Goal: Information Seeking & Learning: Find specific fact

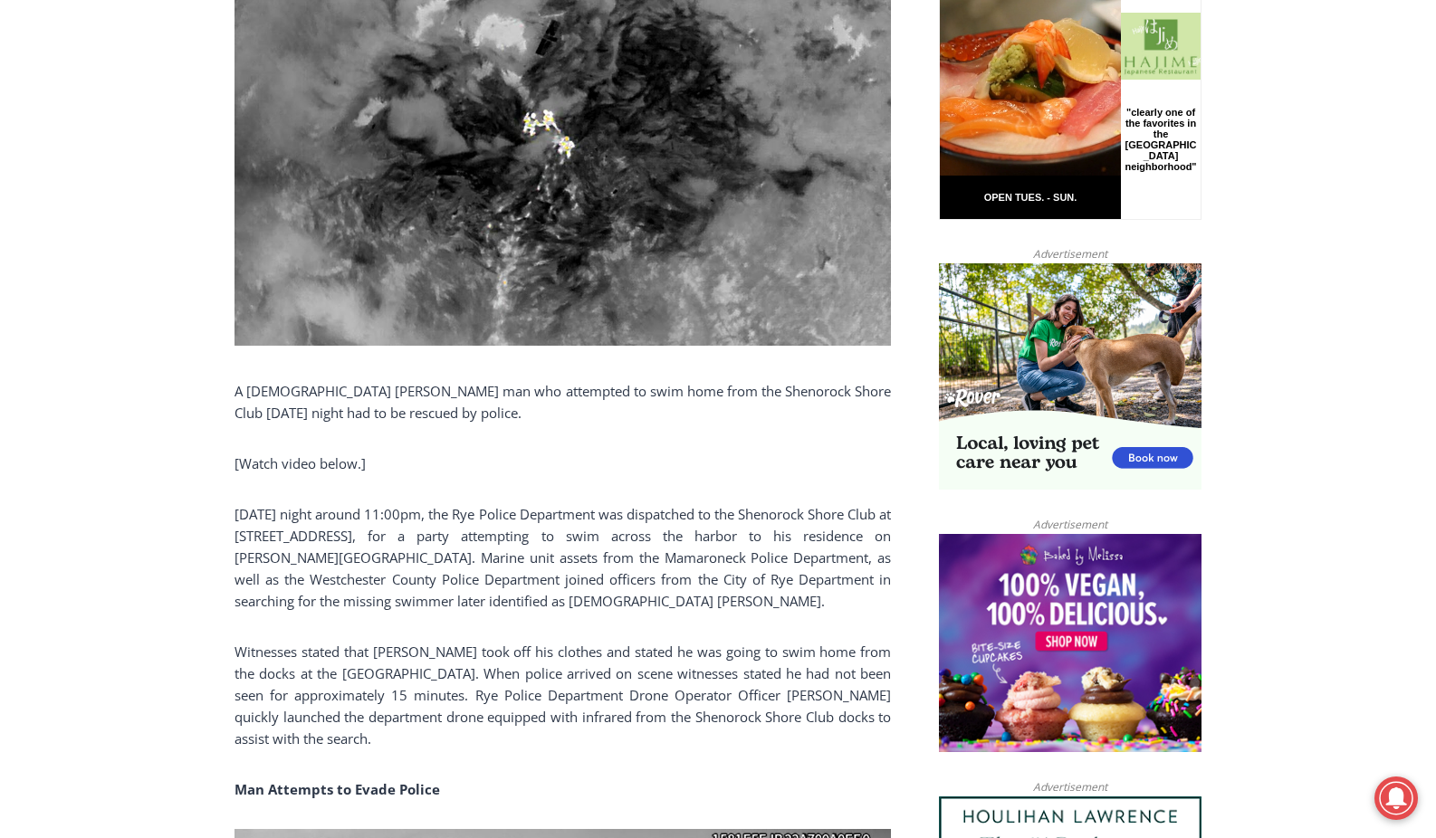
scroll to position [1054, 0]
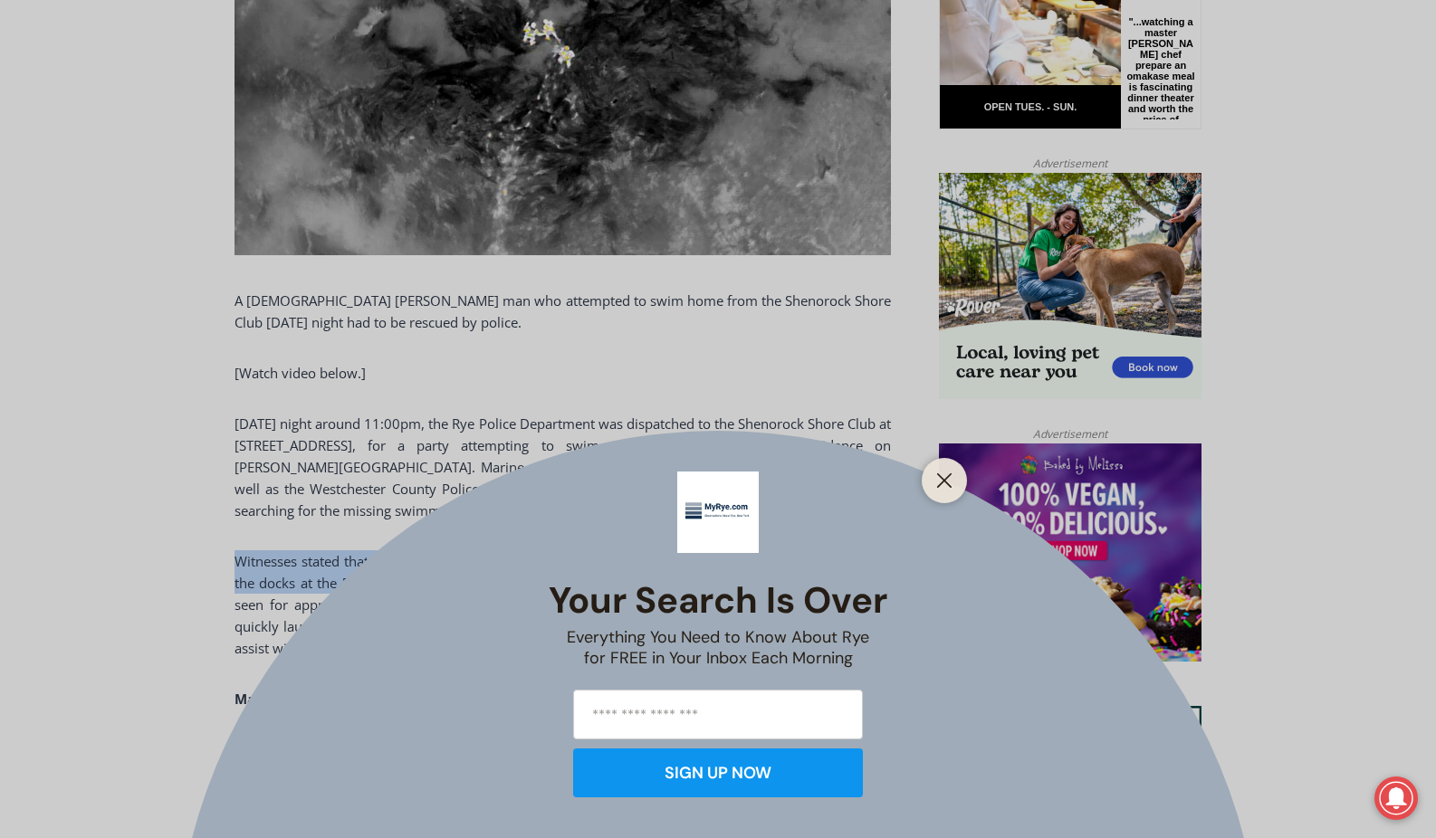
drag, startPoint x: 308, startPoint y: 564, endPoint x: 421, endPoint y: 524, distance: 120.0
click at [934, 476] on button "Close" at bounding box center [944, 480] width 25 height 25
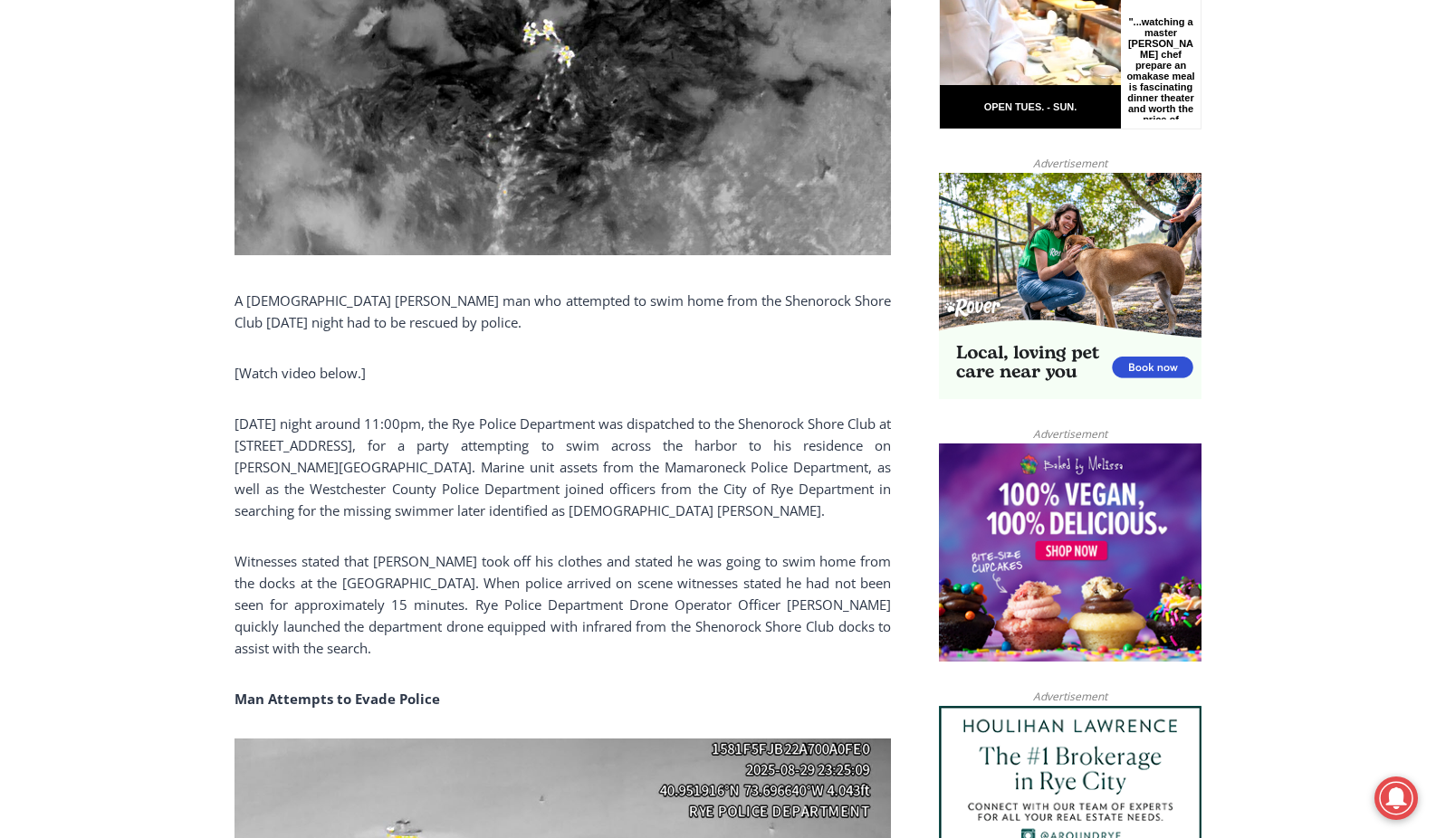
click at [620, 578] on p "Witnesses stated that [PERSON_NAME] took off his clothes and stated he was goin…" at bounding box center [562, 604] width 656 height 109
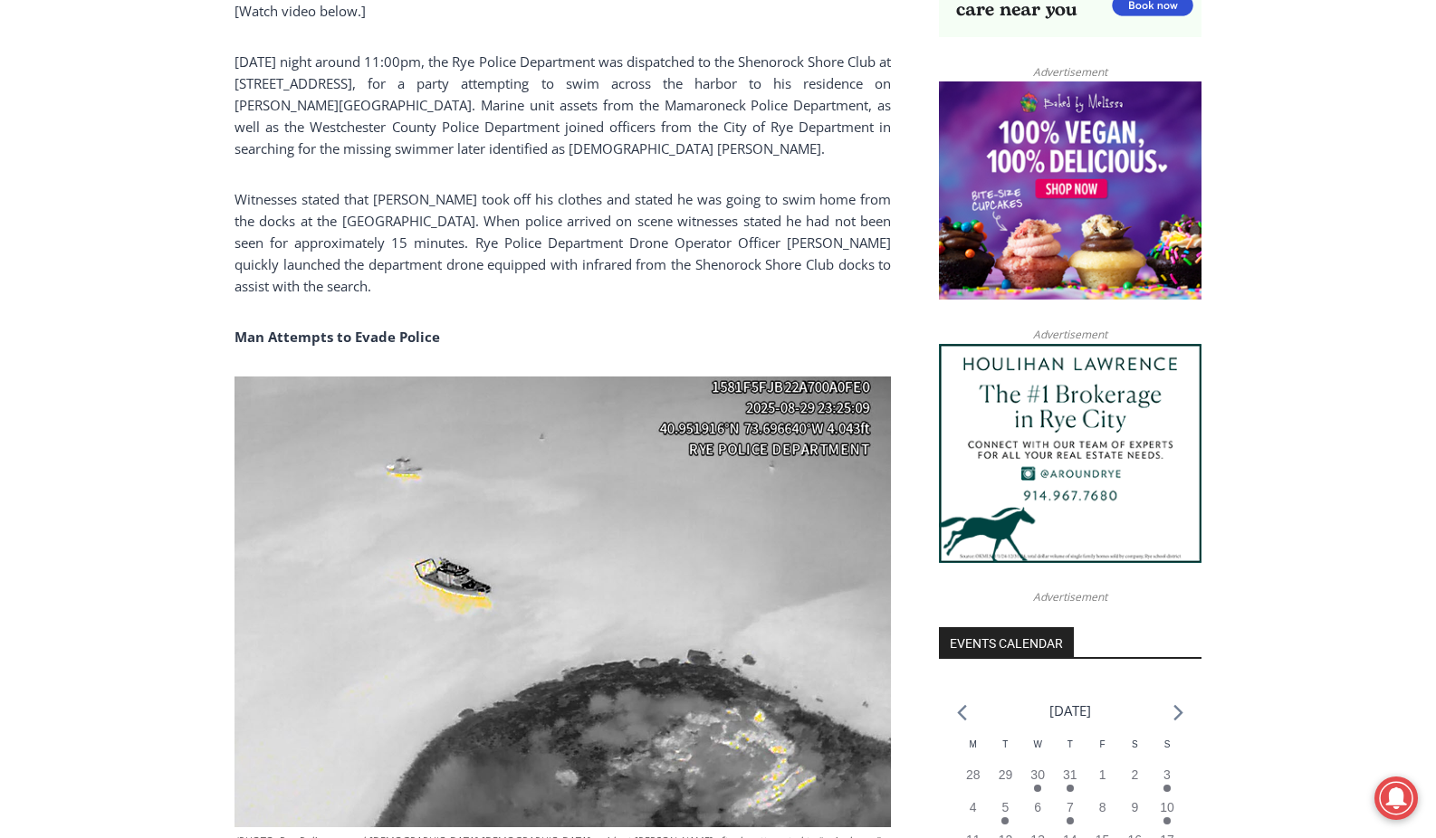
scroll to position [1144, 0]
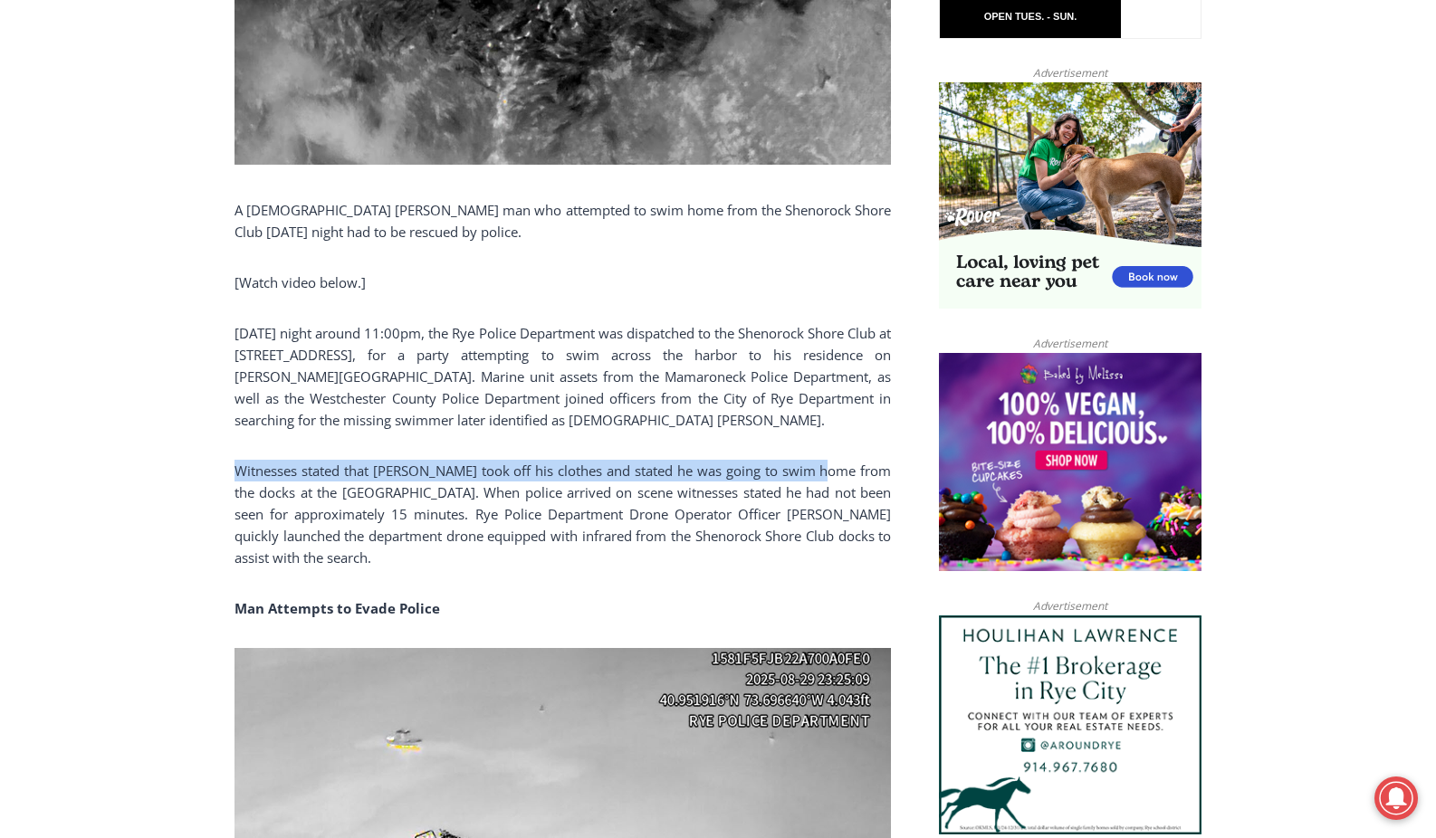
drag, startPoint x: 319, startPoint y: 463, endPoint x: 832, endPoint y: 469, distance: 513.4
drag, startPoint x: 832, startPoint y: 469, endPoint x: 776, endPoint y: 474, distance: 56.4
copy p "Witnesses stated that [PERSON_NAME] took off his clothes and stated he was goin…"
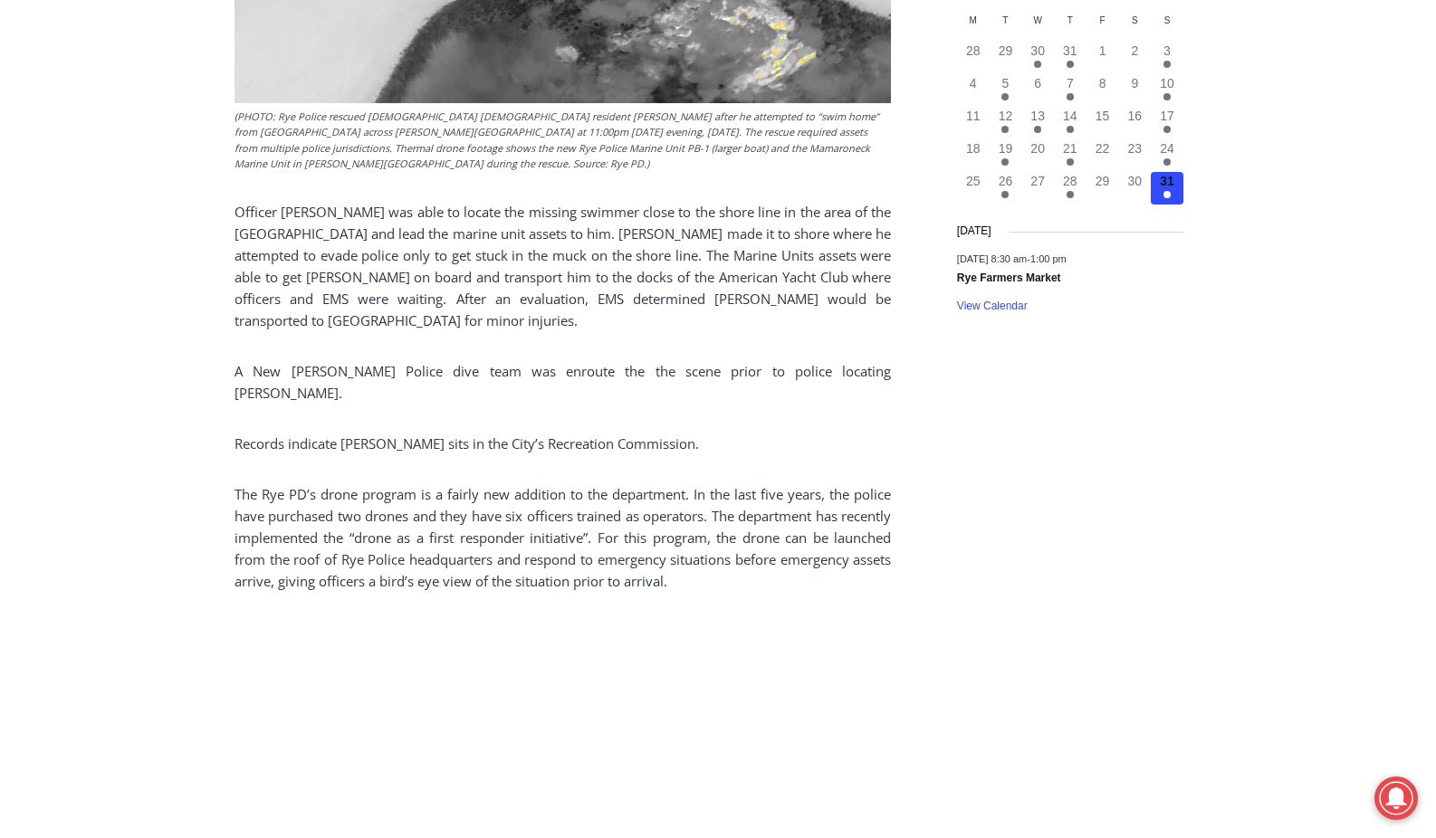
scroll to position [1778, 0]
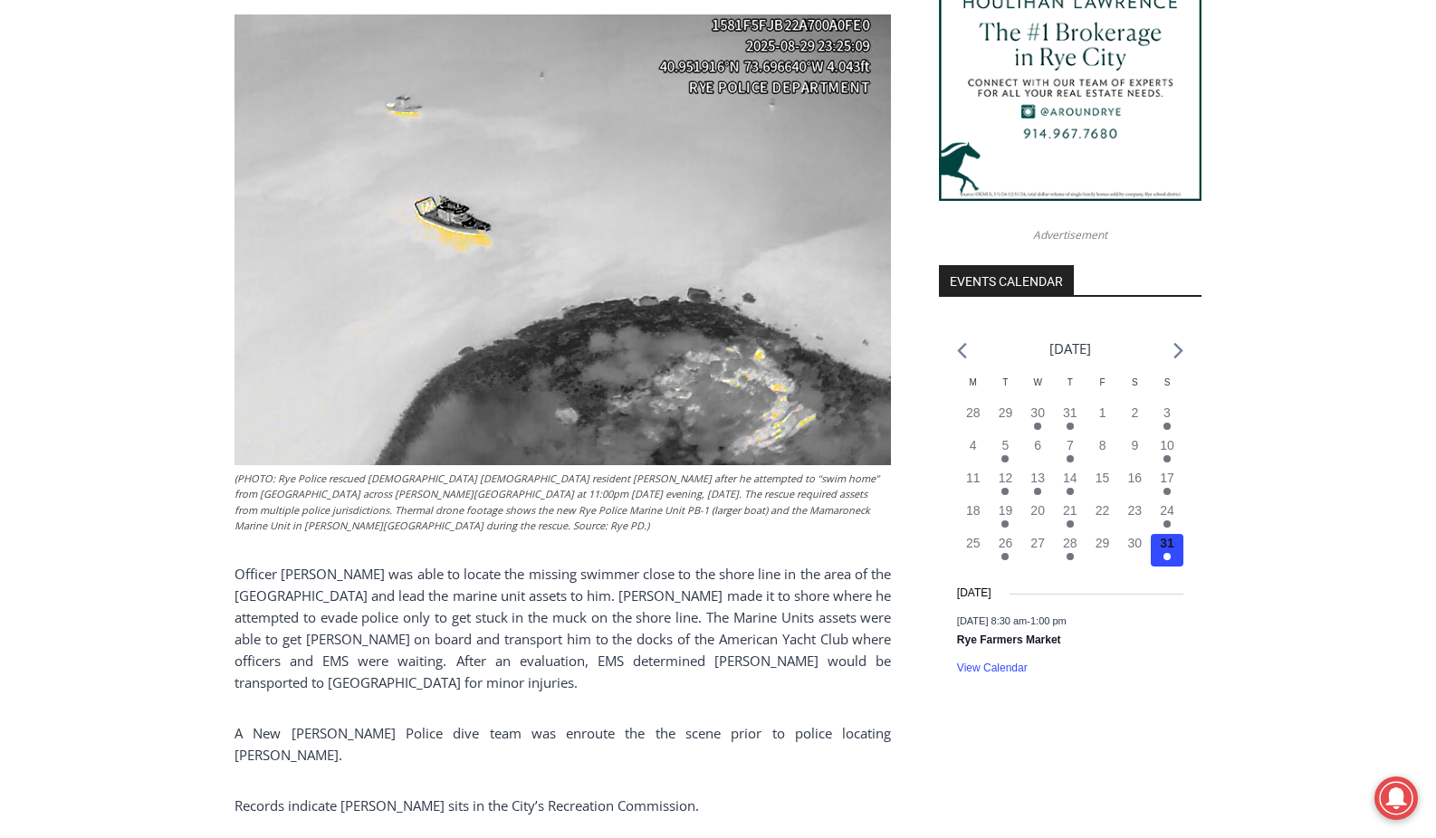
click at [155, 295] on div "Home > Police & Fire > Rye Police Department > Police Rescue [DEMOGRAPHIC_DATA]…" at bounding box center [718, 767] width 1436 height 4125
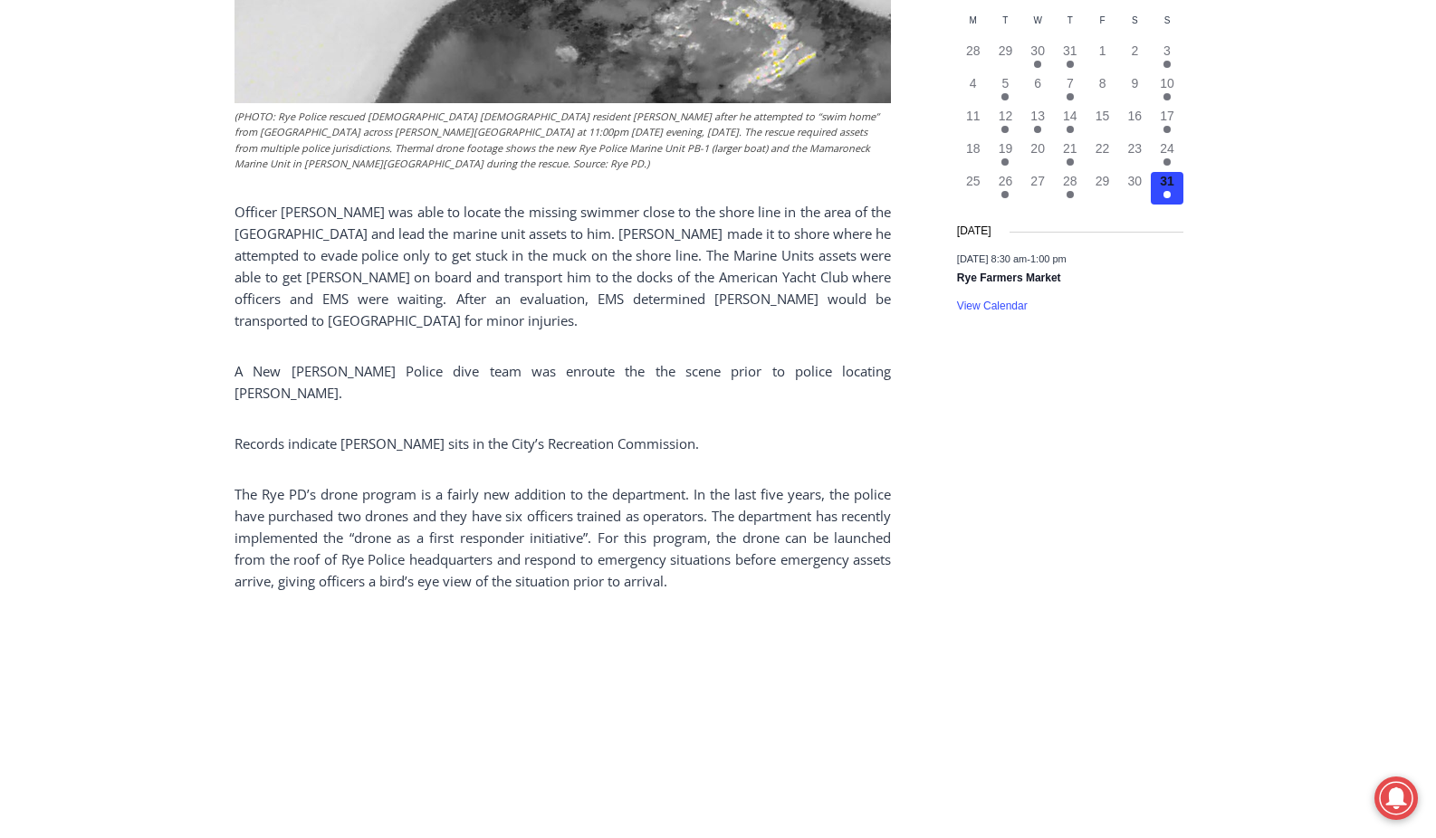
scroll to position [2412, 0]
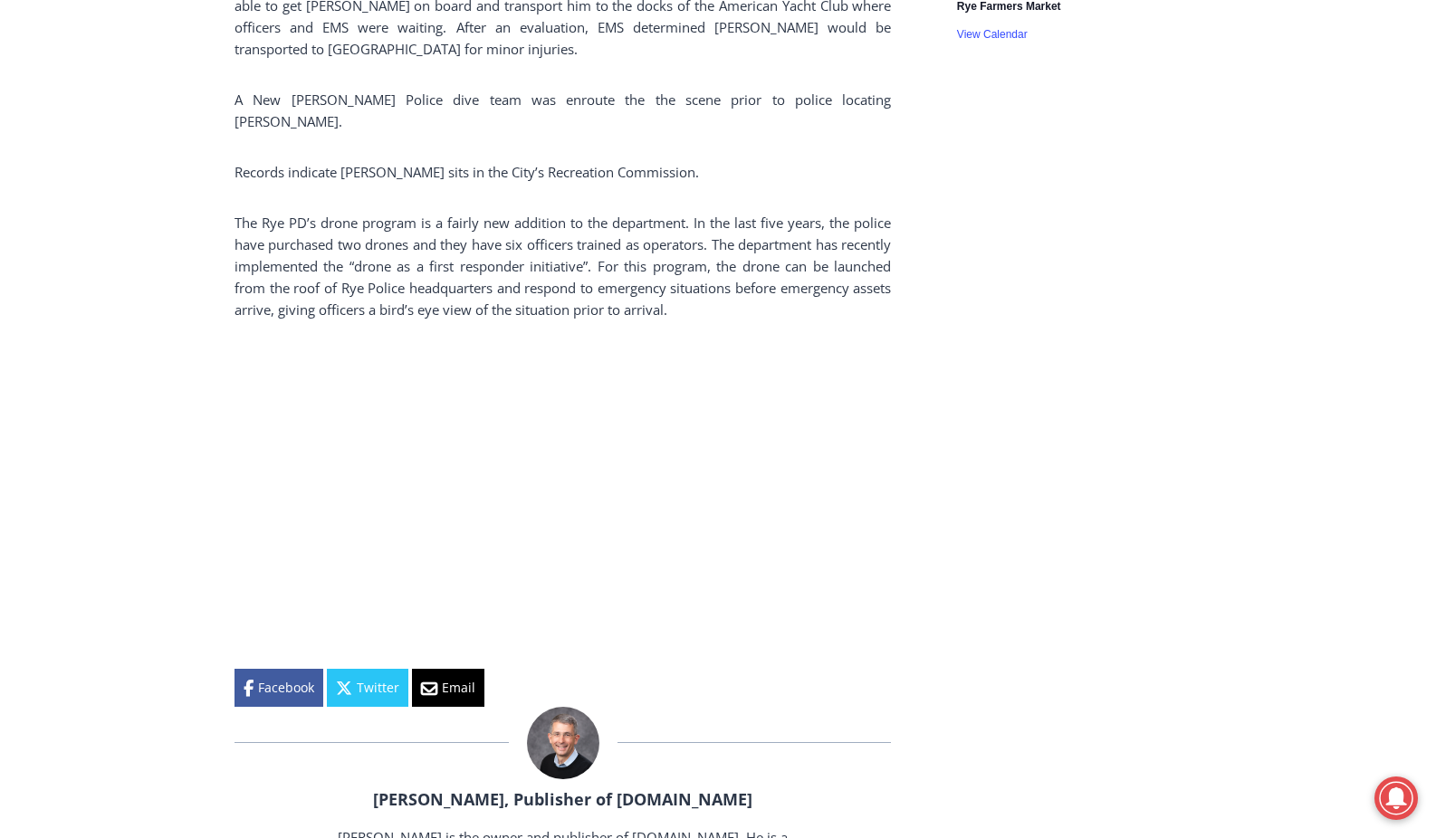
click at [952, 484] on aside "TRANSLATE Arabic Chichewa Chinese (Simplified) Croatian Dutch English French Ge…" at bounding box center [1070, 143] width 263 height 4107
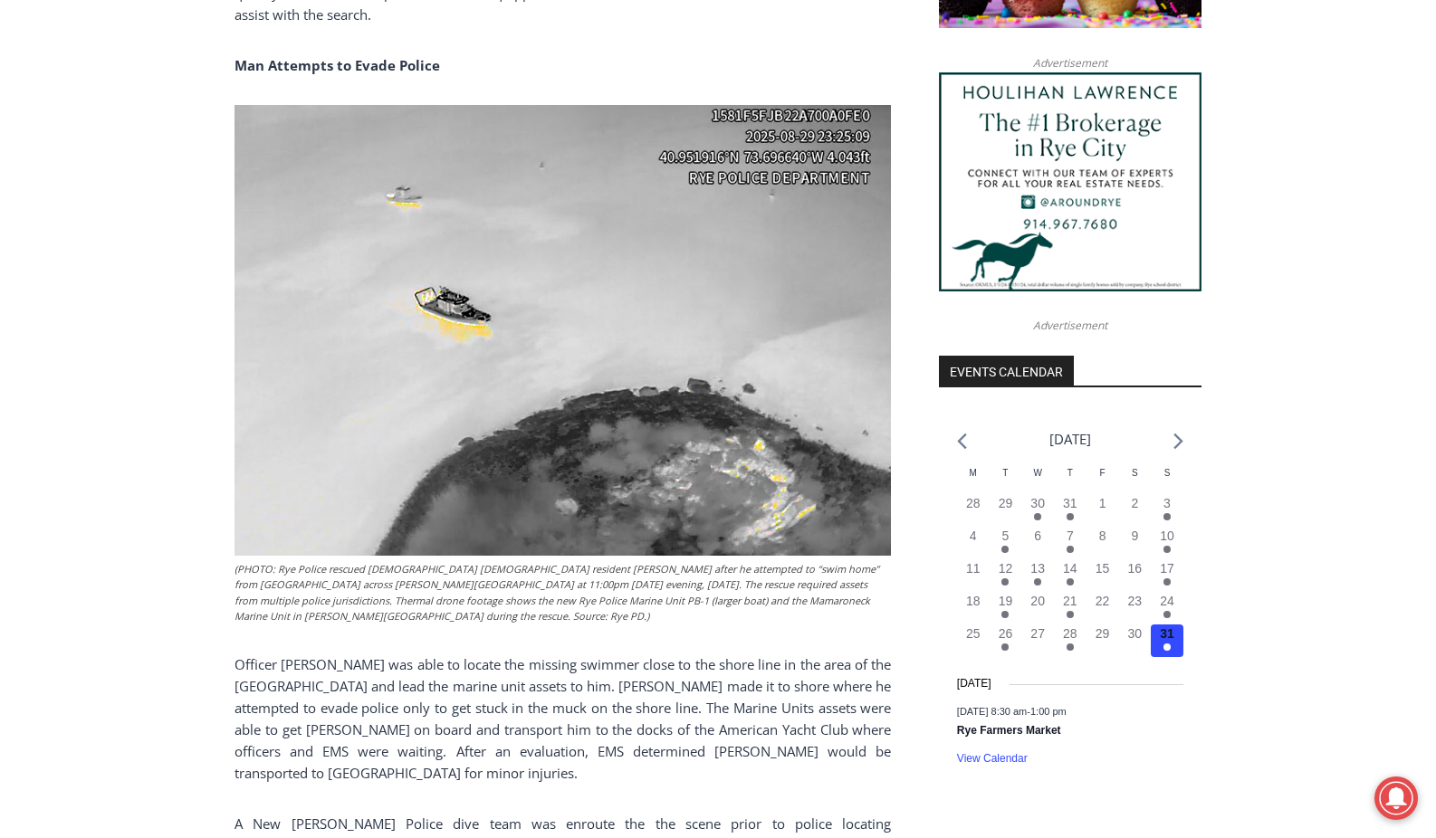
scroll to position [1416, 0]
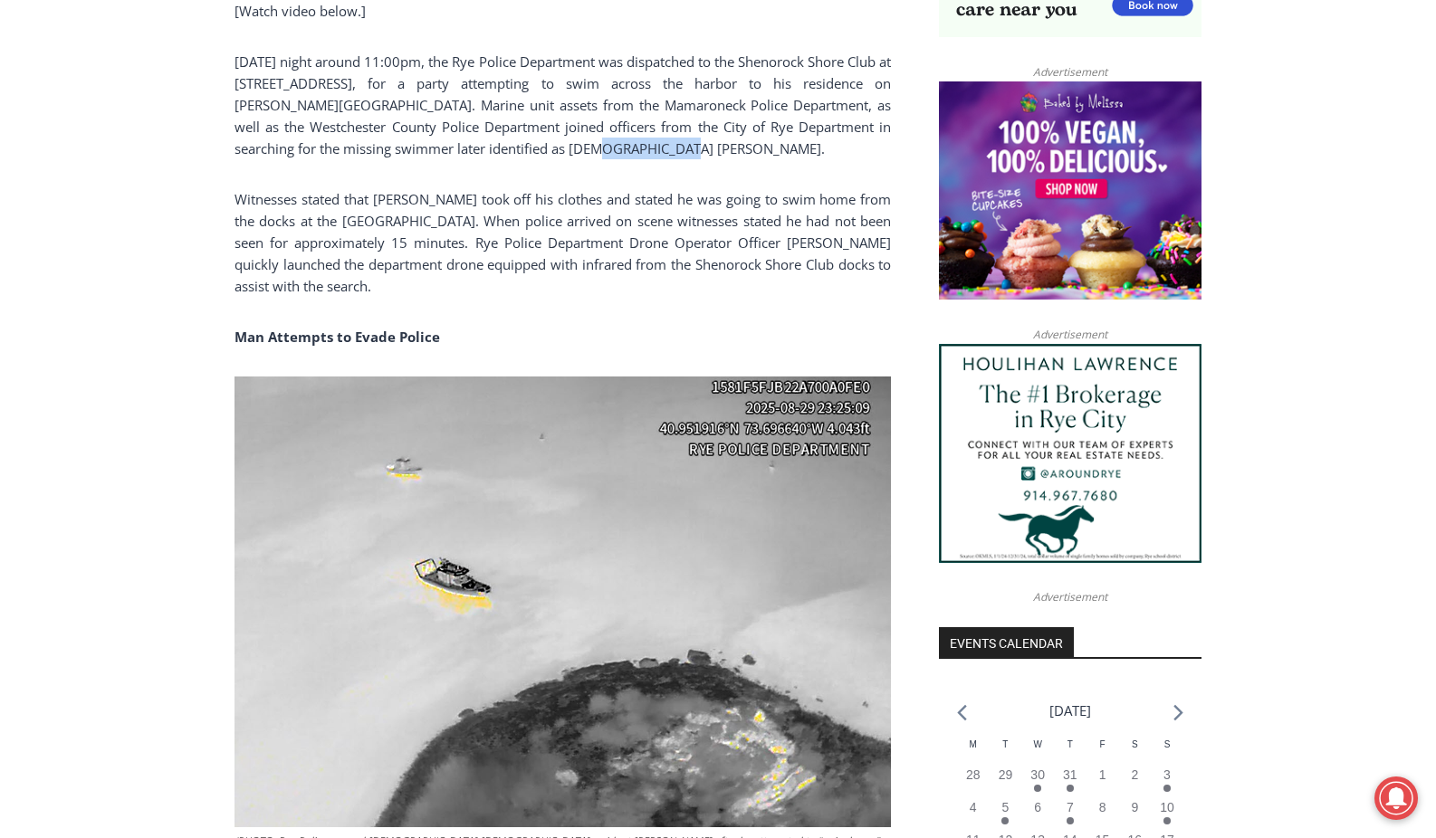
drag, startPoint x: 591, startPoint y: 145, endPoint x: 518, endPoint y: 152, distance: 73.7
click at [518, 152] on p "[DATE] night around 11:00pm, the Rye Police Department was dispatched to the Sh…" at bounding box center [562, 105] width 656 height 109
drag, startPoint x: 518, startPoint y: 152, endPoint x: 487, endPoint y: 151, distance: 30.8
click at [487, 151] on p "[DATE] night around 11:00pm, the Rye Police Department was dispatched to the Sh…" at bounding box center [562, 105] width 656 height 109
drag, startPoint x: 483, startPoint y: 148, endPoint x: 593, endPoint y: 153, distance: 109.6
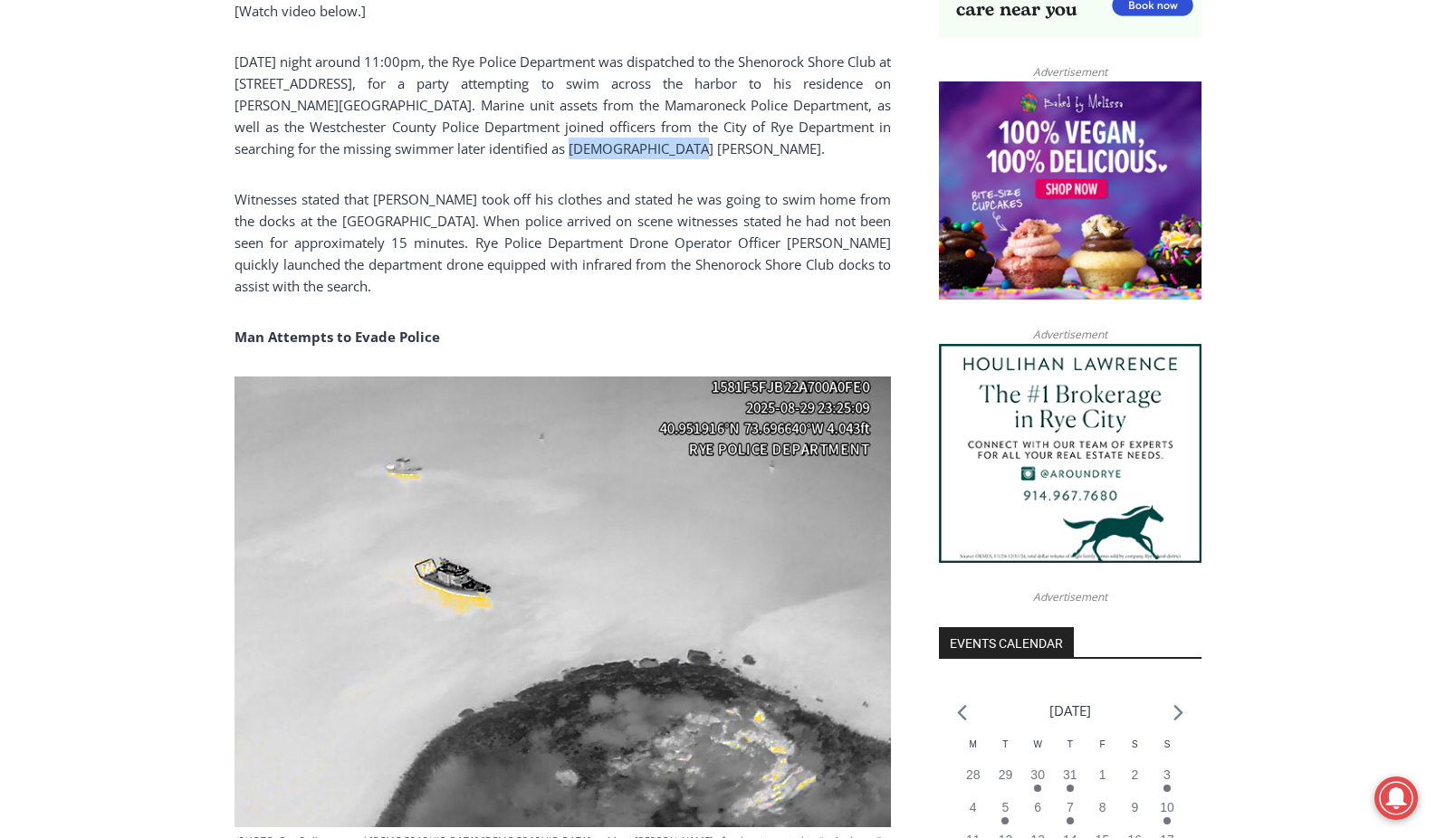
click at [593, 153] on p "[DATE] night around 11:00pm, the Rye Police Department was dispatched to the Sh…" at bounding box center [562, 105] width 656 height 109
drag, startPoint x: 593, startPoint y: 153, endPoint x: 559, endPoint y: 154, distance: 34.4
copy p "[PERSON_NAME]"
